Goal: Task Accomplishment & Management: Manage account settings

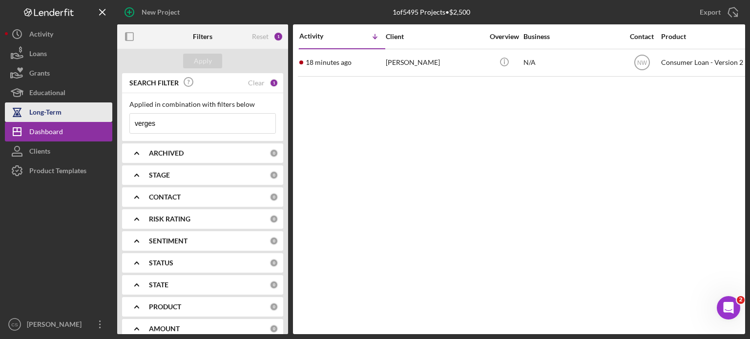
drag, startPoint x: 175, startPoint y: 123, endPoint x: 110, endPoint y: 119, distance: 65.1
click at [110, 119] on div "New Project 1 of 5495 Projects • $2,500 verges Export Icon/Export Filters Reset…" at bounding box center [375, 167] width 740 height 334
type input "s"
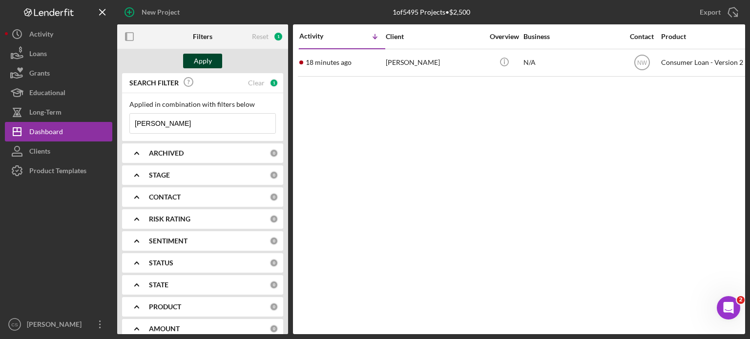
type input "[PERSON_NAME]"
click at [207, 61] on div "Apply" at bounding box center [203, 61] width 18 height 15
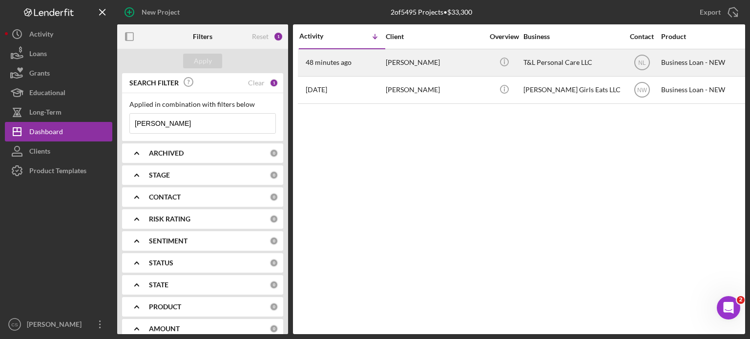
click at [321, 64] on time "48 minutes ago" at bounding box center [328, 63] width 46 height 8
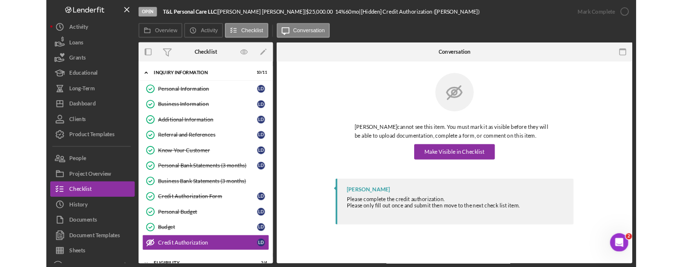
scroll to position [100, 0]
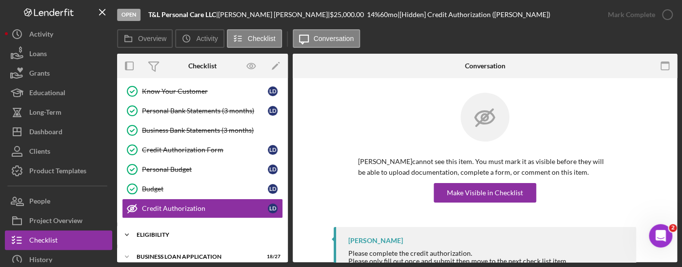
click at [125, 232] on icon "Icon/Expander" at bounding box center [127, 235] width 20 height 20
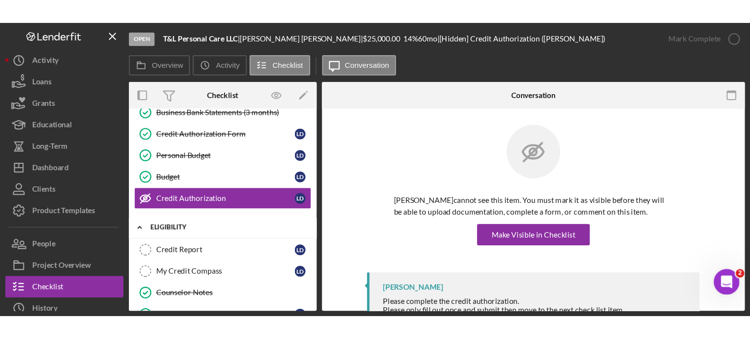
scroll to position [197, 0]
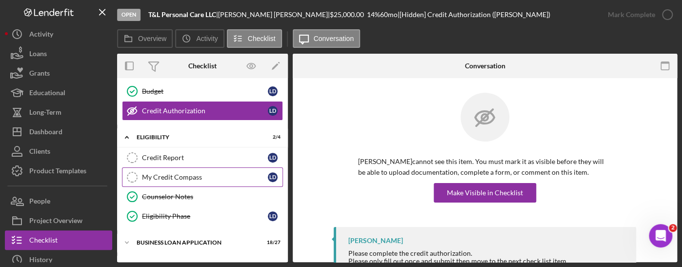
click at [183, 176] on div "My Credit Compass" at bounding box center [205, 177] width 126 height 8
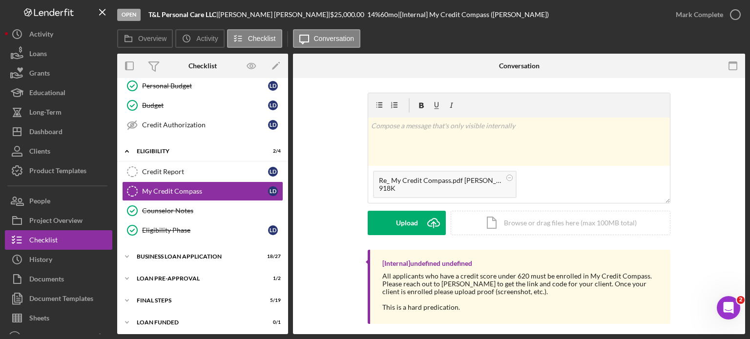
scroll to position [183, 0]
click at [429, 219] on icon "Icon/Upload" at bounding box center [433, 223] width 24 height 24
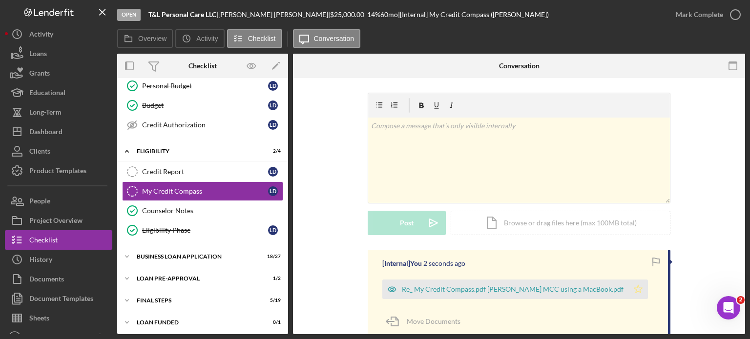
click at [634, 289] on polygon "button" at bounding box center [638, 289] width 8 height 8
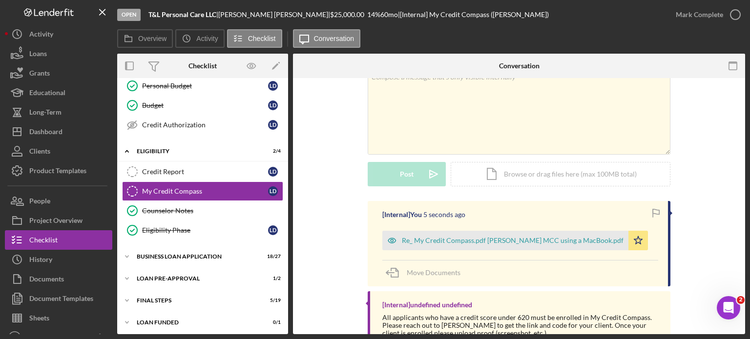
scroll to position [0, 0]
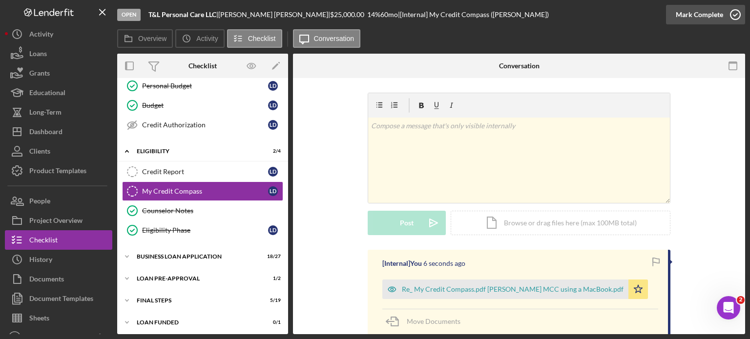
click at [735, 15] on icon "button" at bounding box center [735, 14] width 24 height 24
